Goal: Information Seeking & Learning: Learn about a topic

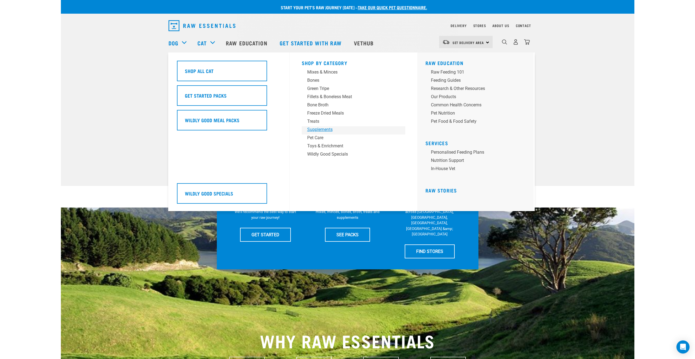
click at [328, 131] on div "Supplements" at bounding box center [349, 129] width 85 height 7
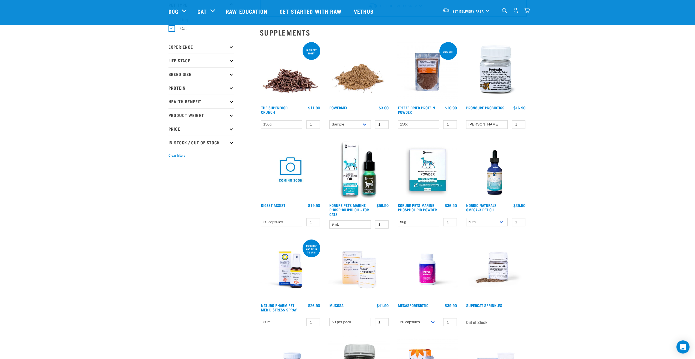
scroll to position [66, 0]
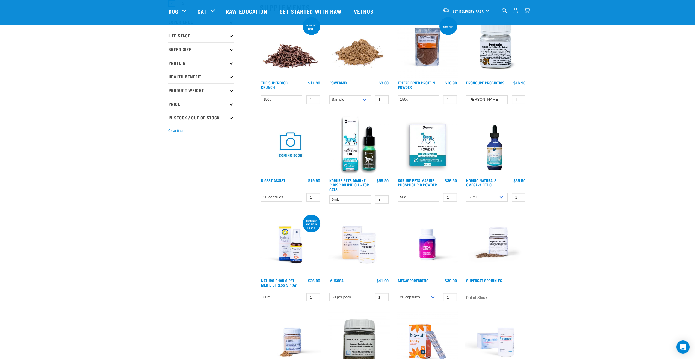
click at [496, 164] on img at bounding box center [496, 145] width 62 height 62
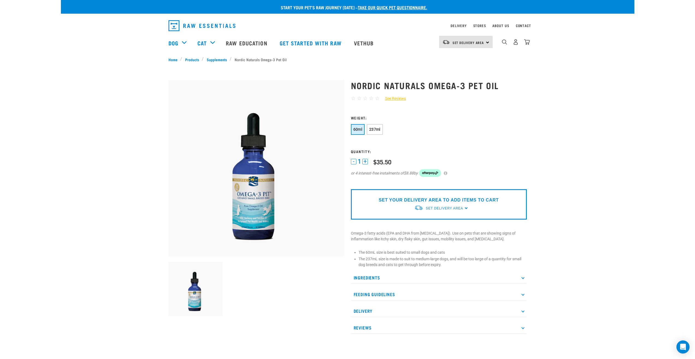
click at [427, 296] on p "Feeding Guidelines" at bounding box center [439, 294] width 176 height 12
click at [391, 295] on p "Feeding Guidelines" at bounding box center [439, 294] width 176 height 12
click at [376, 280] on p "Ingredients" at bounding box center [439, 277] width 176 height 12
click at [378, 277] on p "Ingredients" at bounding box center [439, 277] width 176 height 12
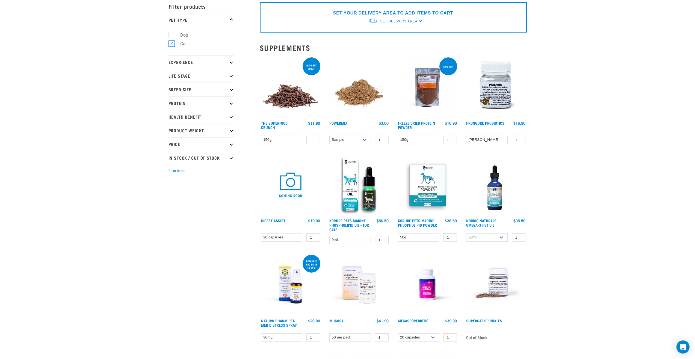
click at [497, 102] on img at bounding box center [496, 87] width 62 height 62
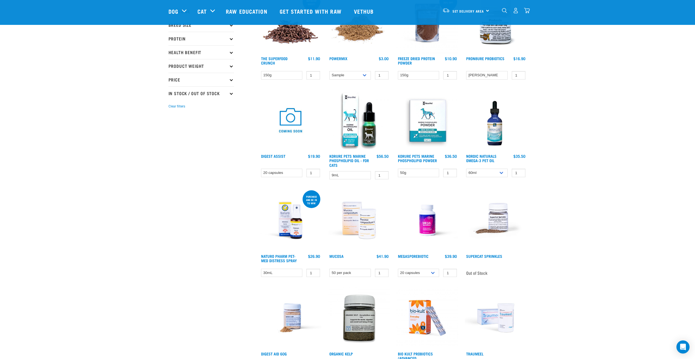
scroll to position [100, 0]
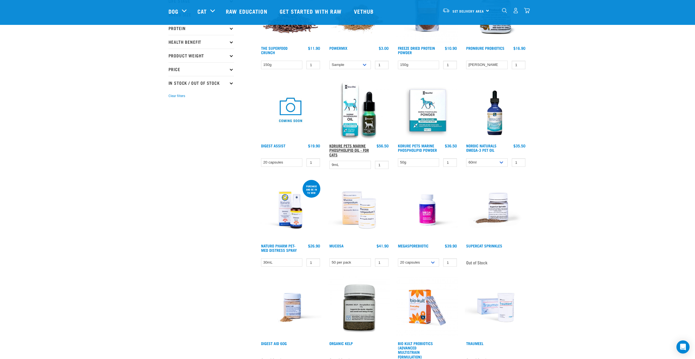
click at [338, 145] on link "Korure Pets Marine Phospholipid Oil - for Cats" at bounding box center [349, 150] width 40 height 11
